Goal: Use online tool/utility: Utilize a website feature to perform a specific function

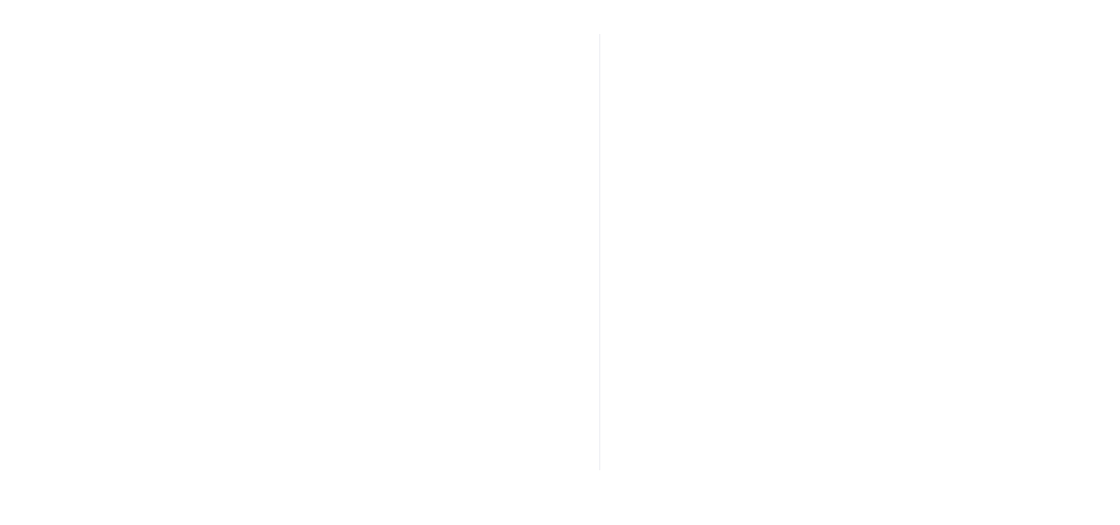
scroll to position [2614, 0]
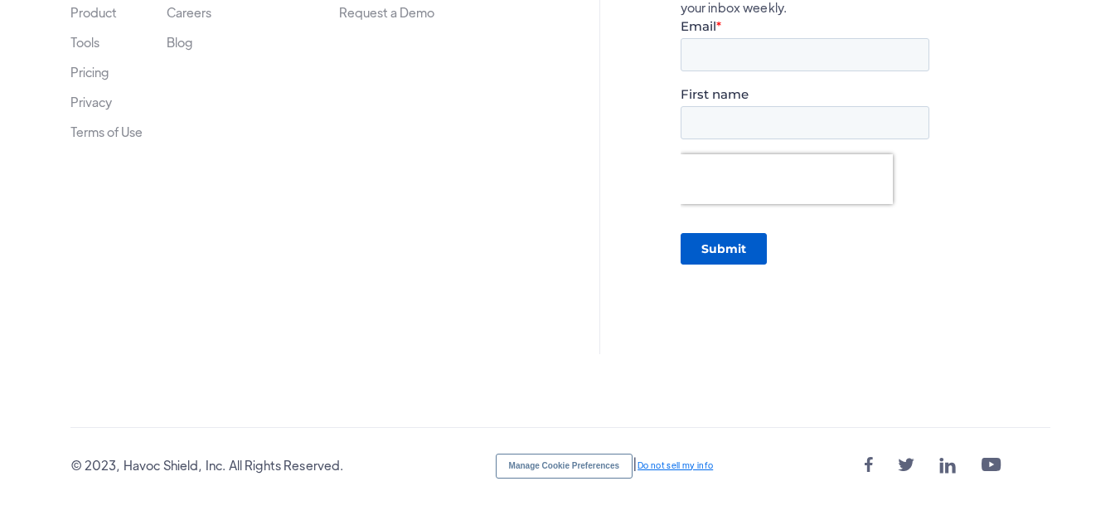
click at [936, 474] on div "   " at bounding box center [956, 464] width 185 height 23
click at [949, 464] on link "" at bounding box center [947, 464] width 17 height 23
